Goal: Transaction & Acquisition: Purchase product/service

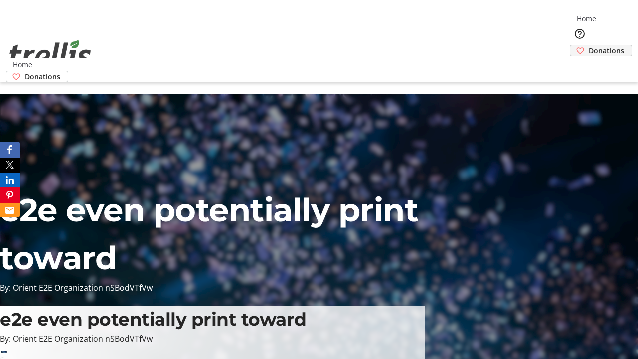
click at [589, 45] on span "Donations" at bounding box center [606, 50] width 35 height 10
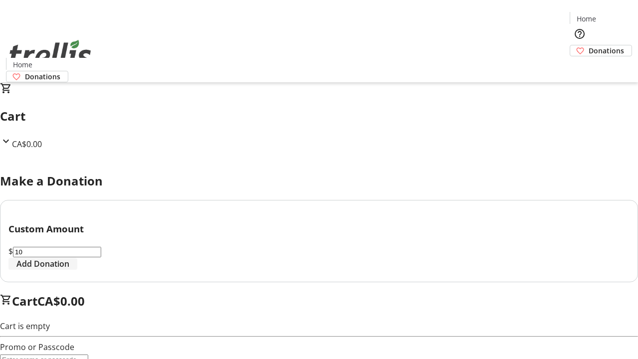
click at [69, 270] on span "Add Donation" at bounding box center [42, 264] width 53 height 12
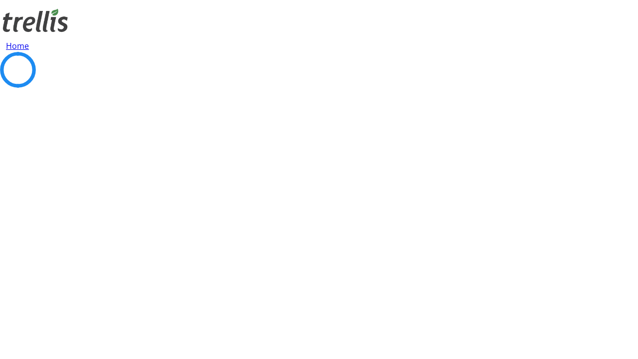
select select "CA"
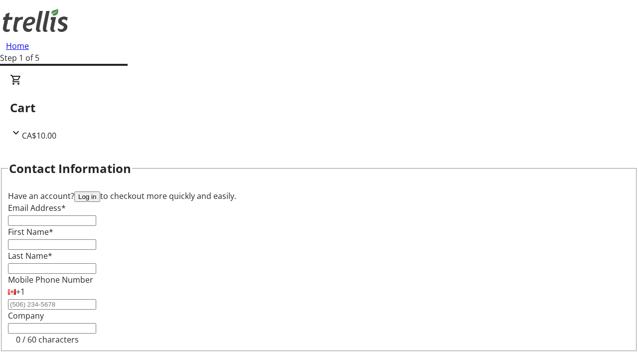
click at [100, 191] on button "Log in" at bounding box center [87, 196] width 26 height 10
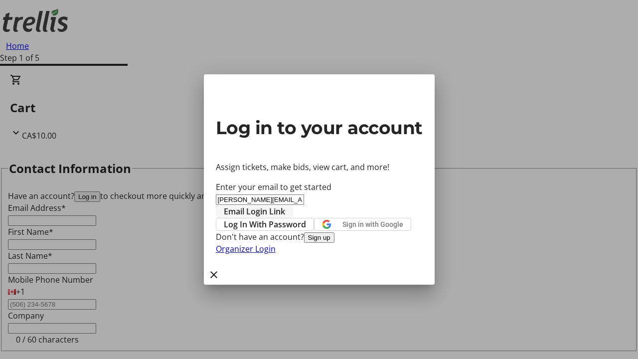
type input "[PERSON_NAME][EMAIL_ADDRESS][DOMAIN_NAME]"
click at [285, 205] on span "Email Login Link" at bounding box center [254, 211] width 61 height 12
